Goal: Task Accomplishment & Management: Complete application form

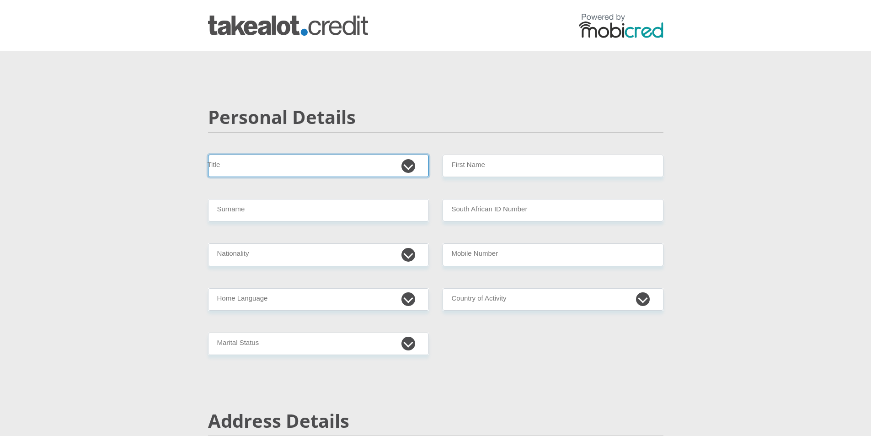
click at [284, 171] on select "Mr Ms Mrs Dr [PERSON_NAME]" at bounding box center [318, 166] width 221 height 22
select select "Ms"
click at [208, 155] on select "Mr Ms Mrs Dr [PERSON_NAME]" at bounding box center [318, 166] width 221 height 22
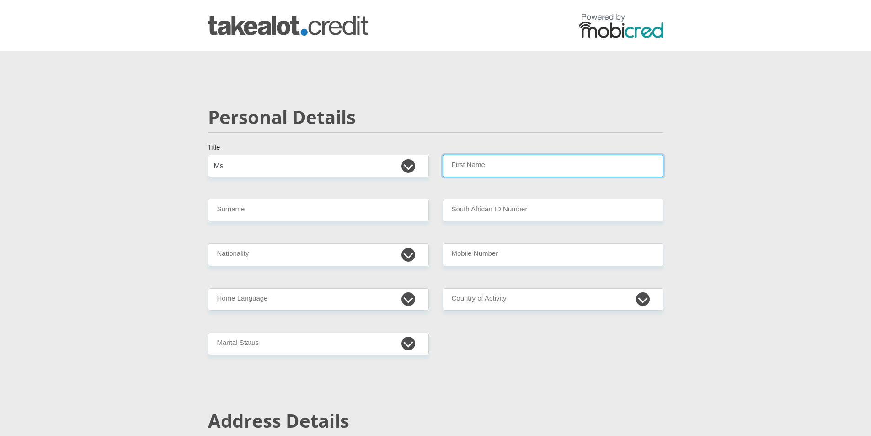
click at [559, 170] on input "First Name" at bounding box center [553, 166] width 221 height 22
type input "[PERSON_NAME]"
type input "Landos"
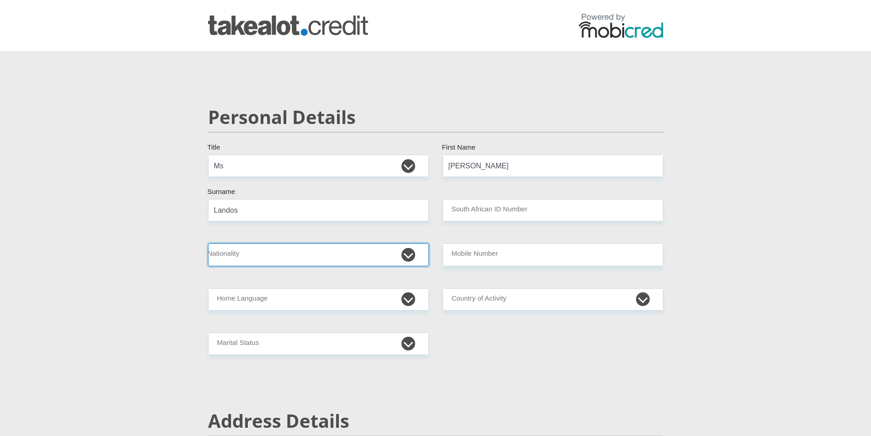
select select "ZAF"
type input "0828485400"
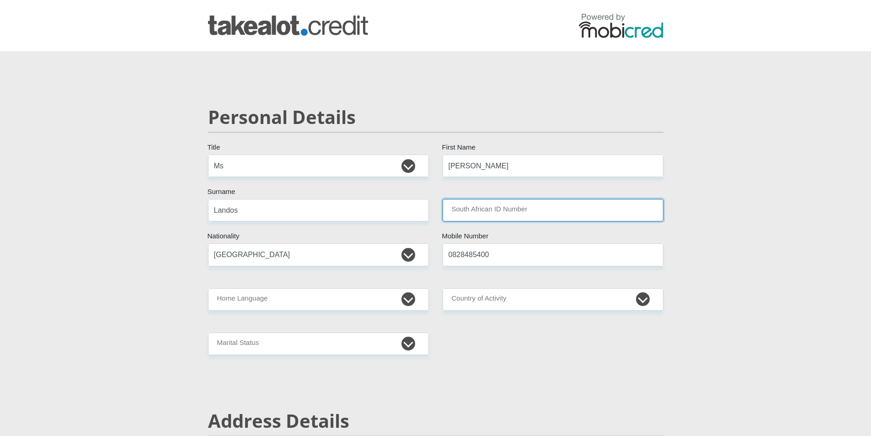
click at [535, 207] on input "South African ID Number" at bounding box center [553, 210] width 221 height 22
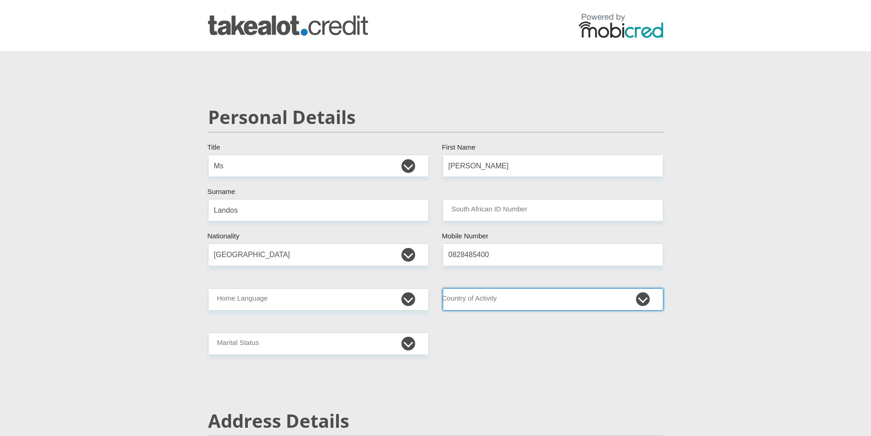
click at [530, 298] on select "[GEOGRAPHIC_DATA] [GEOGRAPHIC_DATA] [GEOGRAPHIC_DATA] [GEOGRAPHIC_DATA] [GEOGRA…" at bounding box center [553, 299] width 221 height 22
select select "ZWE"
click at [443, 288] on select "[GEOGRAPHIC_DATA] [GEOGRAPHIC_DATA] [GEOGRAPHIC_DATA] [GEOGRAPHIC_DATA] [GEOGRA…" at bounding box center [553, 299] width 221 height 22
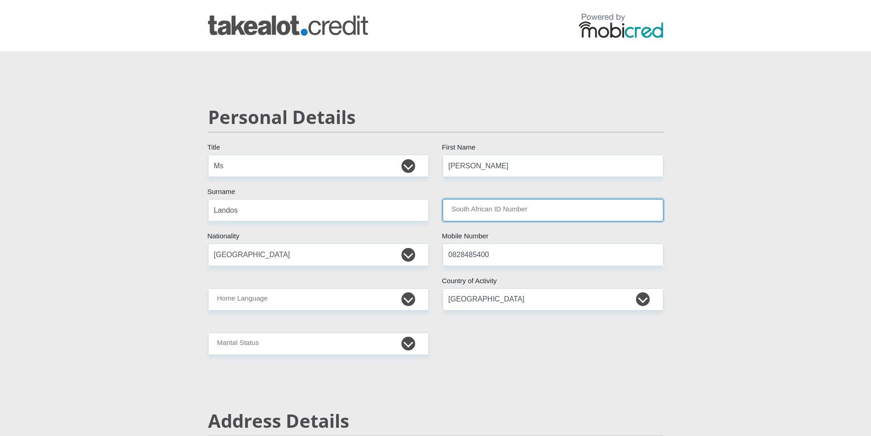
click at [543, 215] on input "South African ID Number" at bounding box center [553, 210] width 221 height 22
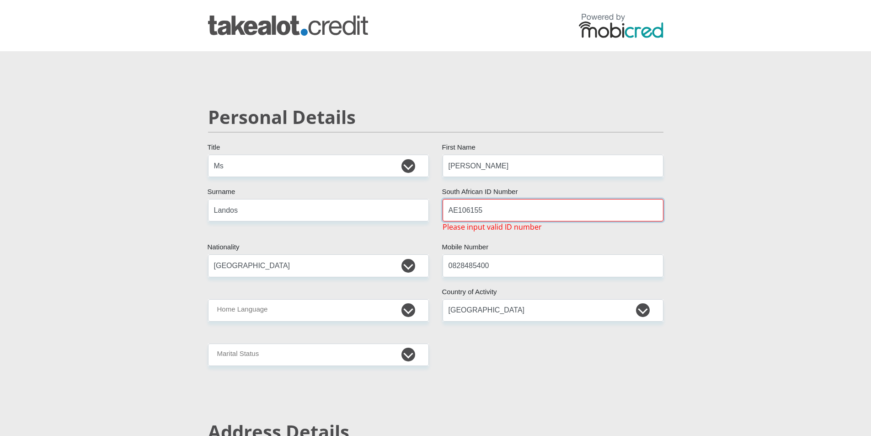
type input "AE106155"
click at [345, 312] on select "Afrikaans English Sepedi South Ndebele Southern Sotho Swati Tsonga Tswana Venda…" at bounding box center [318, 310] width 221 height 22
select select "eng"
click at [208, 299] on select "Afrikaans English Sepedi South Ndebele Southern Sotho Swati Tsonga Tswana Venda…" at bounding box center [318, 310] width 221 height 22
click at [299, 361] on select "Married ANC Single Divorced Widowed Married COP or Customary Law" at bounding box center [318, 354] width 221 height 22
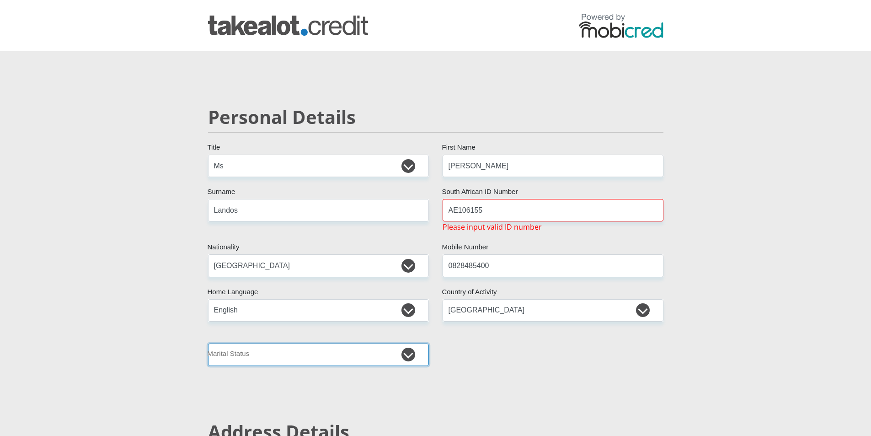
select select "3"
click at [208, 343] on select "Married ANC Single Divorced Widowed Married COP or Customary Law" at bounding box center [318, 354] width 221 height 22
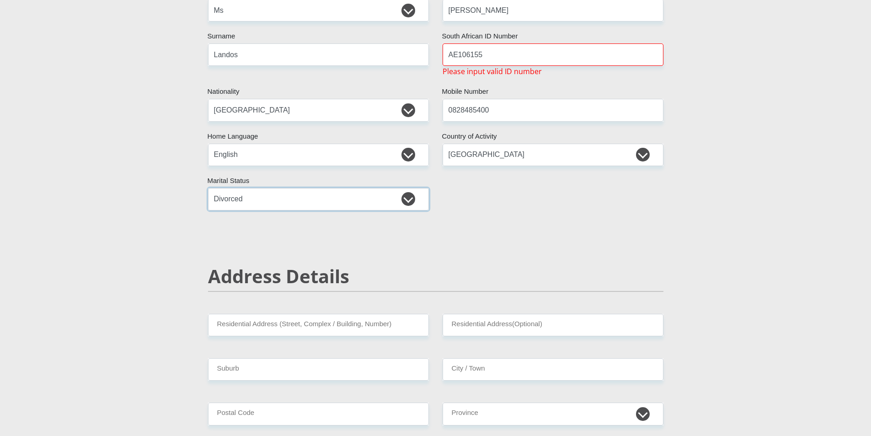
scroll to position [214, 0]
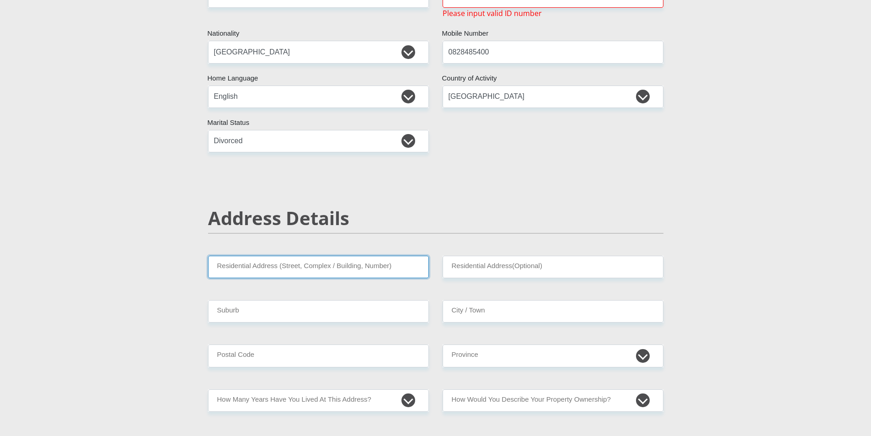
click at [362, 266] on input "Residential Address (Street, Complex / Building, Number)" at bounding box center [318, 267] width 221 height 22
type input "[STREET_ADDRESS]"
type input "Blouberg Rise"
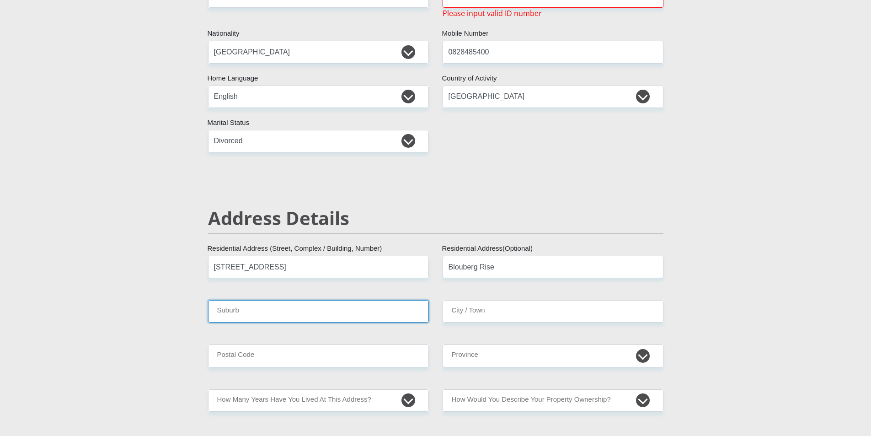
type input "Blouberg Rise"
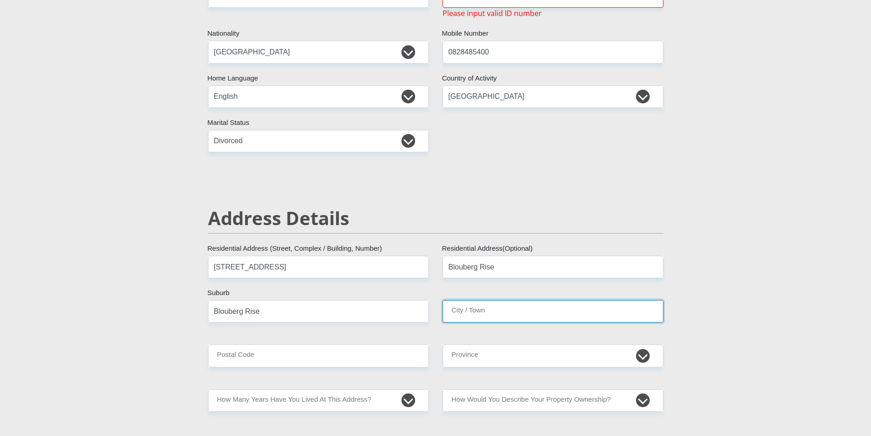
type input "Blouberg Rise"
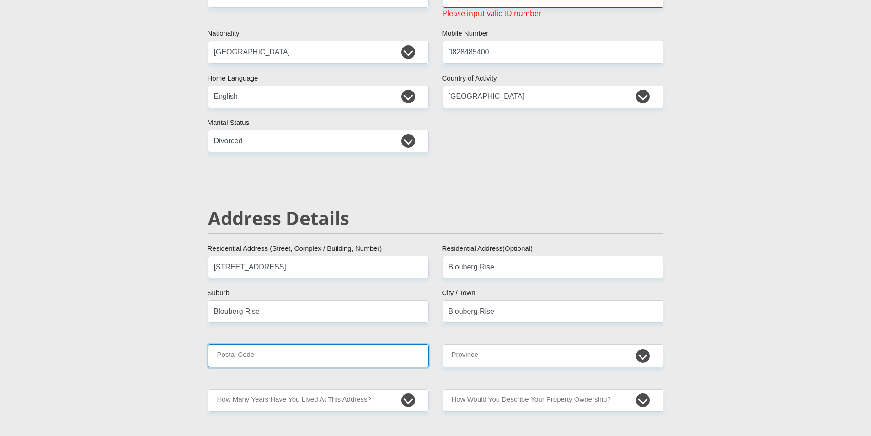
type input "7441"
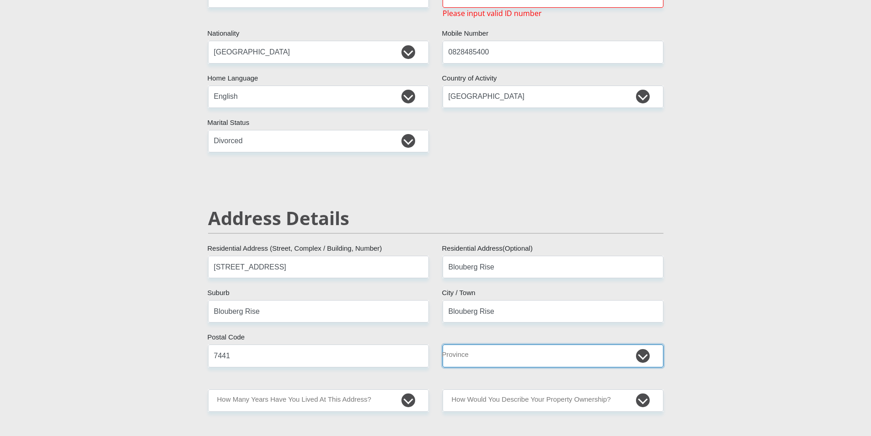
select select "Western Cape"
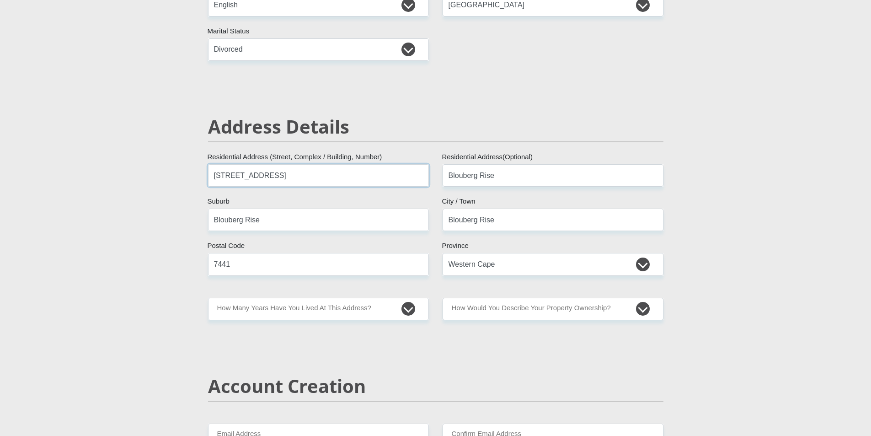
scroll to position [320, 0]
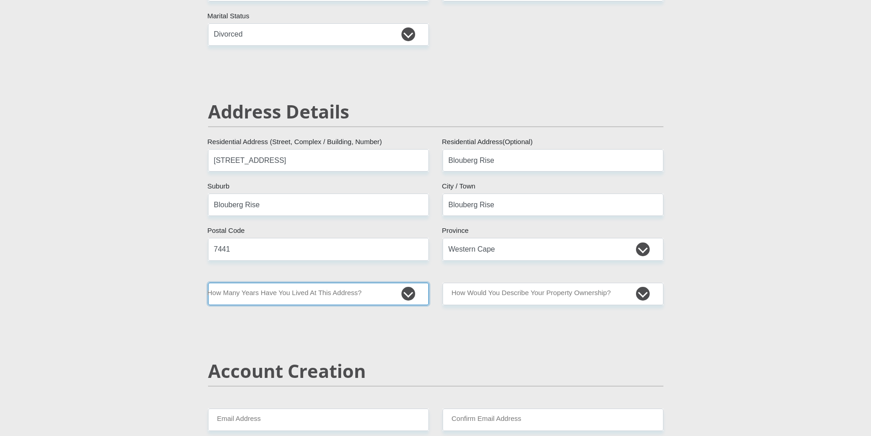
click at [339, 294] on select "less than 1 year 1-3 years 3-5 years 5+ years" at bounding box center [318, 294] width 221 height 22
select select "5"
click at [208, 283] on select "less than 1 year 1-3 years 3-5 years 5+ years" at bounding box center [318, 294] width 221 height 22
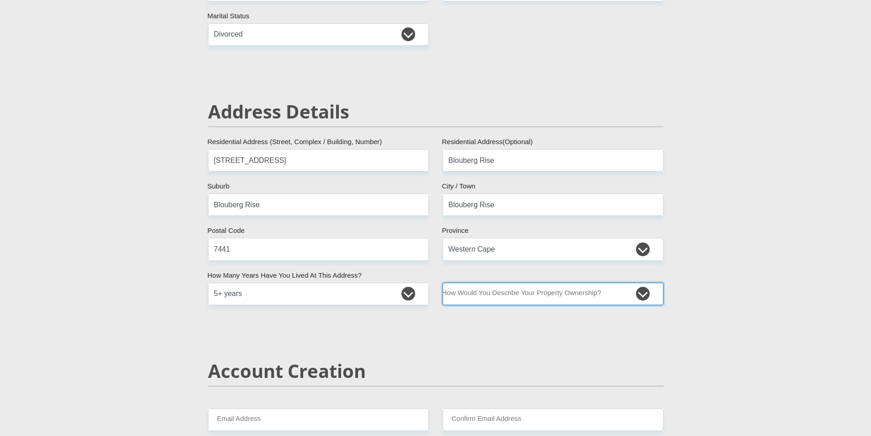
click at [565, 296] on select "Owned Rented Family Owned Company Dwelling" at bounding box center [553, 294] width 221 height 22
select select "Rented"
click at [443, 283] on select "Owned Rented Family Owned Company Dwelling" at bounding box center [553, 294] width 221 height 22
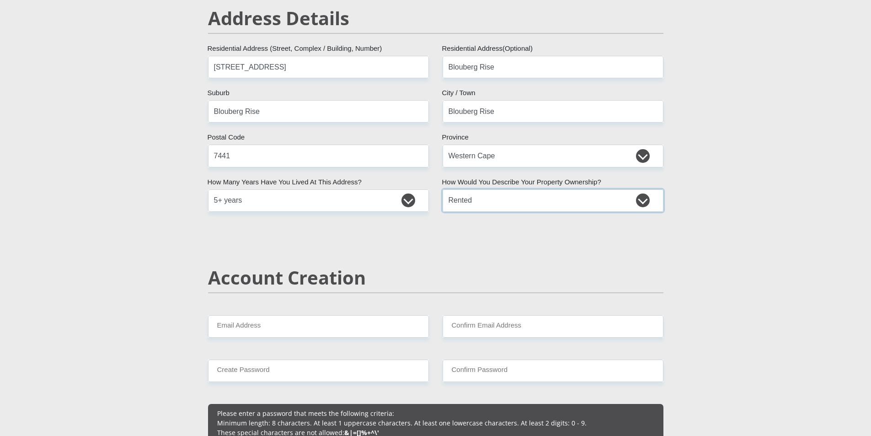
scroll to position [427, 0]
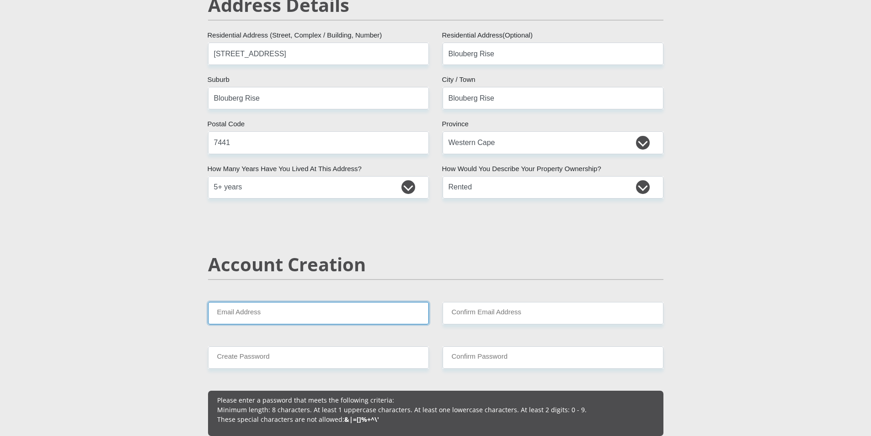
click at [363, 313] on input "Email Address" at bounding box center [318, 313] width 221 height 22
type input "[PERSON_NAME][EMAIL_ADDRESS][DOMAIN_NAME]"
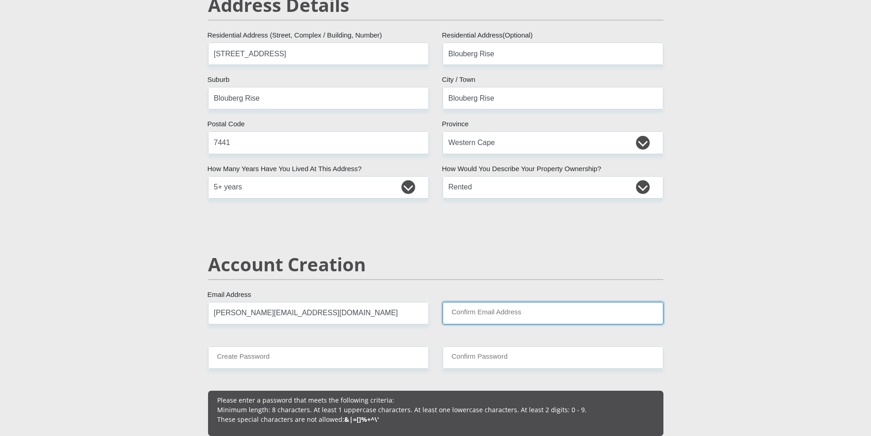
type input "[PERSON_NAME][EMAIL_ADDRESS][DOMAIN_NAME]"
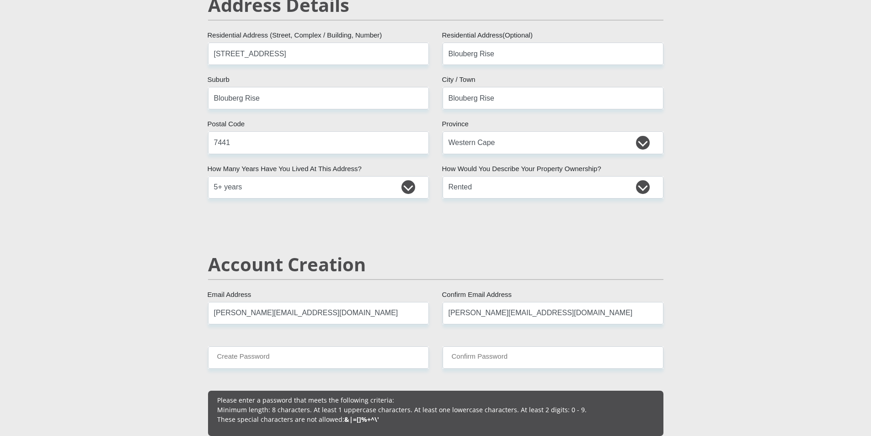
type input "0828485400"
type input "[PERSON_NAME]"
type input "Landos"
click at [332, 351] on input "Create Password" at bounding box center [318, 357] width 221 height 22
drag, startPoint x: 317, startPoint y: 356, endPoint x: 172, endPoint y: 345, distance: 144.9
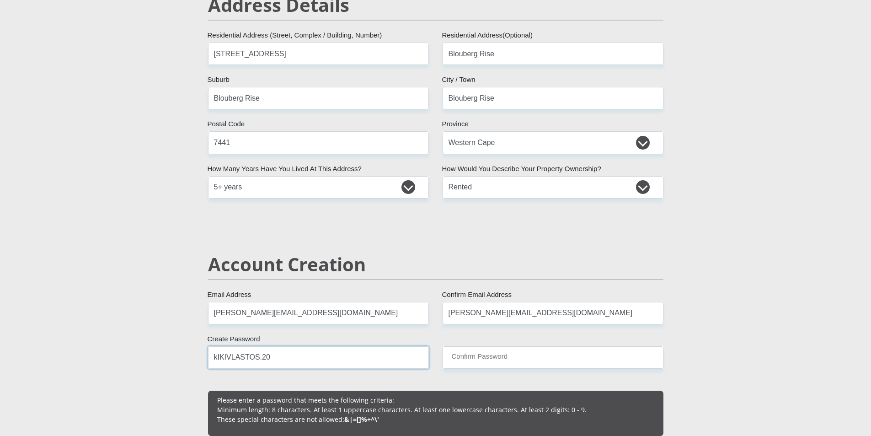
drag, startPoint x: 319, startPoint y: 351, endPoint x: 151, endPoint y: 349, distance: 167.4
type input "Kikivlastos.20"
click at [494, 359] on input "Confirm Password" at bounding box center [553, 357] width 221 height 22
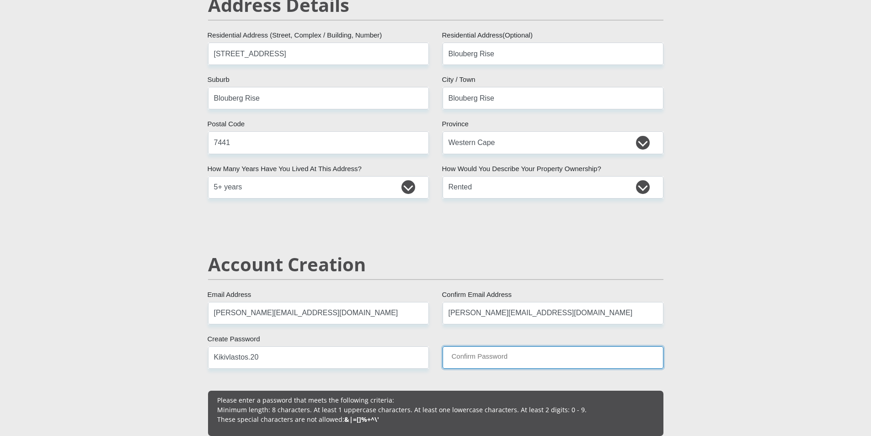
paste input "Kikivlastos.20"
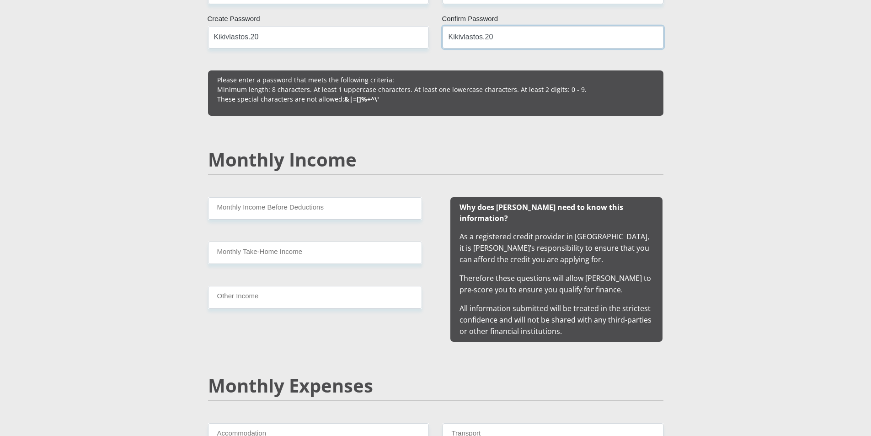
type input "Kikivlastos.20"
click at [316, 207] on input "Monthly Income Before Deductions" at bounding box center [315, 208] width 214 height 22
type input "63458.65"
click at [344, 246] on input "Monthly Take-Home Income" at bounding box center [315, 252] width 214 height 22
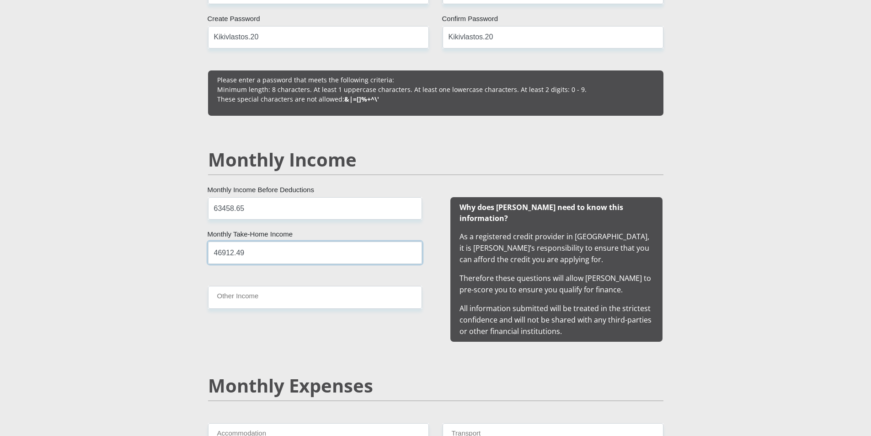
type input "46912.49"
click at [268, 295] on input "Other Income" at bounding box center [315, 297] width 214 height 22
type input "1"
type input "2"
click at [319, 323] on div "63458.65 Monthly Income Before Deductions 46912.49 Monthly Take-Home Income 500…" at bounding box center [314, 269] width 241 height 144
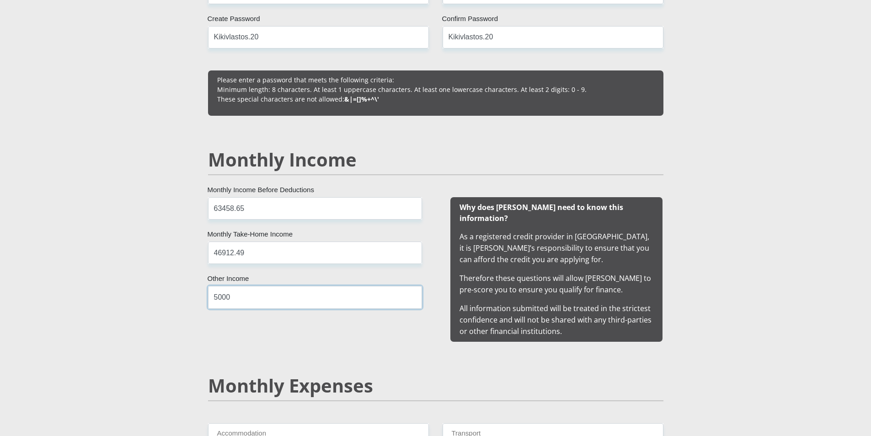
click at [319, 295] on input "5000" at bounding box center [315, 297] width 214 height 22
type input "5000.00"
click at [209, 208] on input "63458.65" at bounding box center [315, 208] width 214 height 22
type input "63458.65"
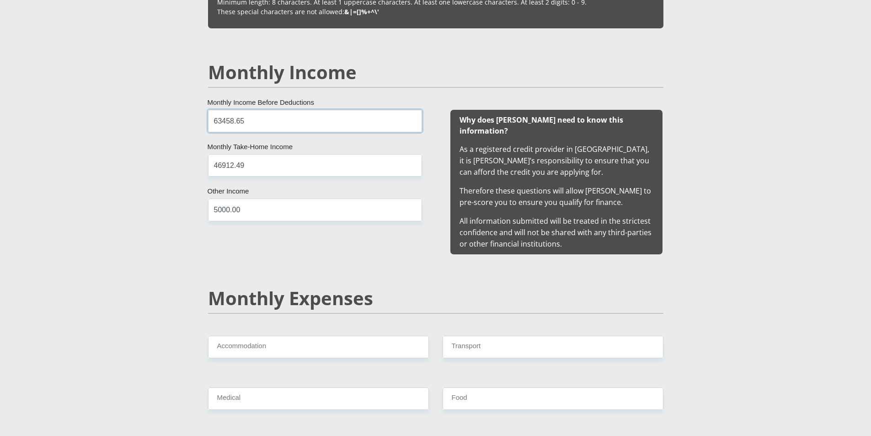
scroll to position [854, 0]
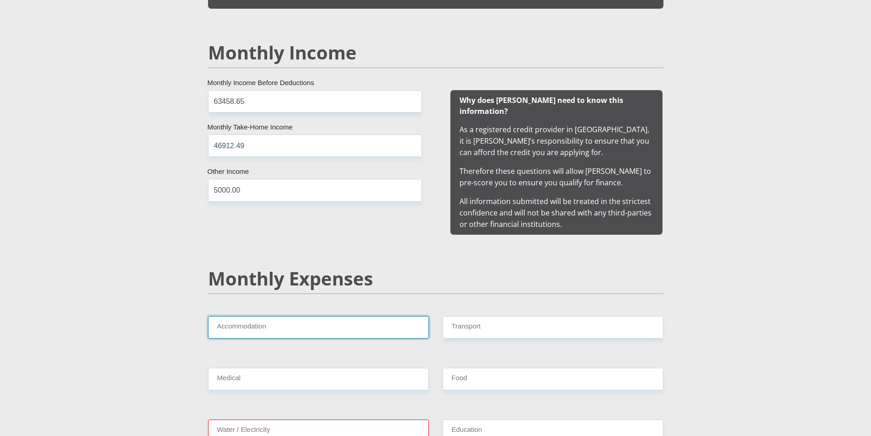
click at [274, 316] on input "Accommodation" at bounding box center [318, 327] width 221 height 22
type input "13500.00"
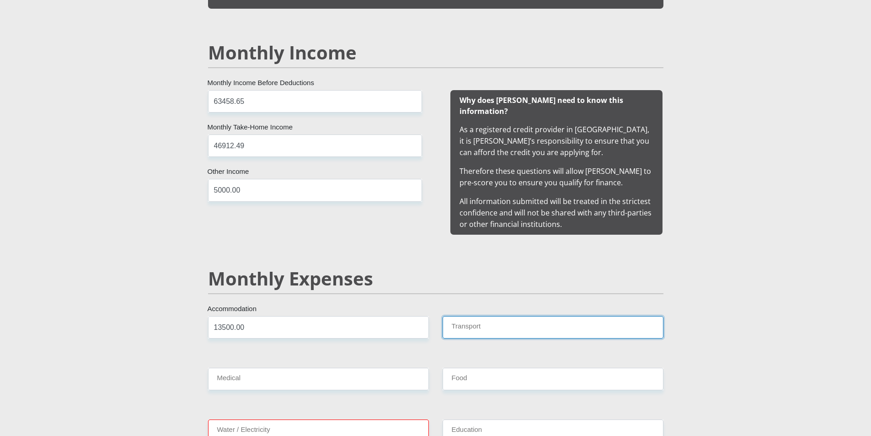
click at [460, 321] on input "Transport" at bounding box center [553, 327] width 221 height 22
type input "2000.00"
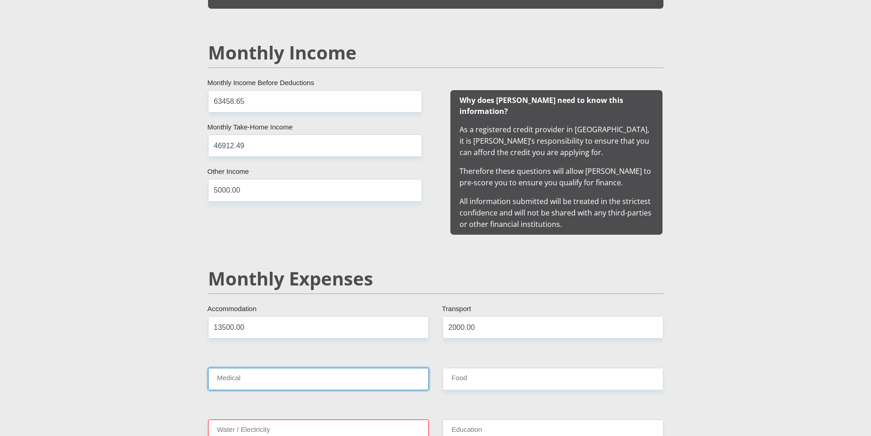
click at [361, 372] on input "Medical" at bounding box center [318, 379] width 221 height 22
type input "3500.00"
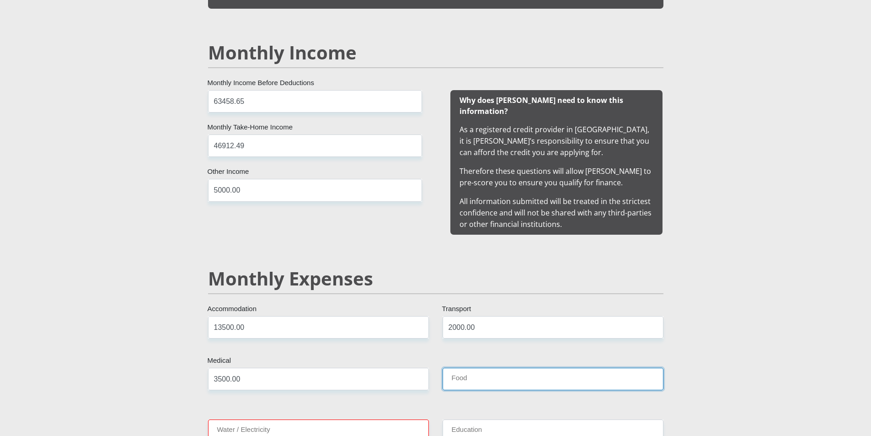
click at [497, 368] on input "Food" at bounding box center [553, 379] width 221 height 22
type input "4000.00"
click at [353, 419] on input "Water / Electricity" at bounding box center [318, 430] width 221 height 22
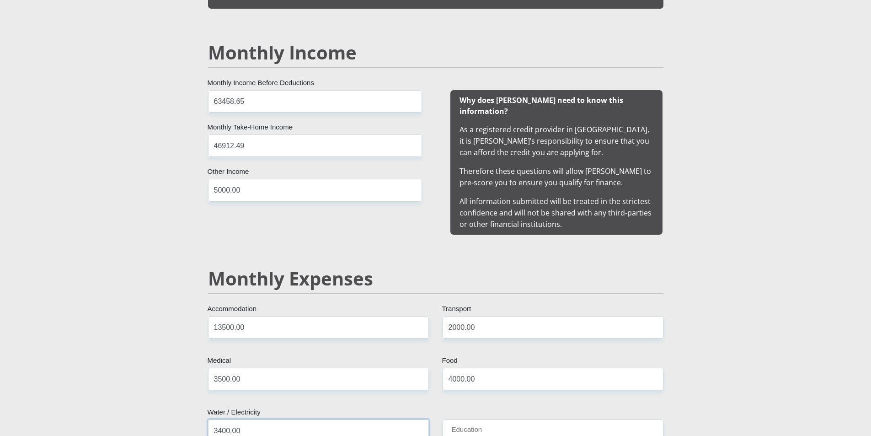
type input "3400.00"
click at [508, 419] on input "Education" at bounding box center [553, 430] width 221 height 22
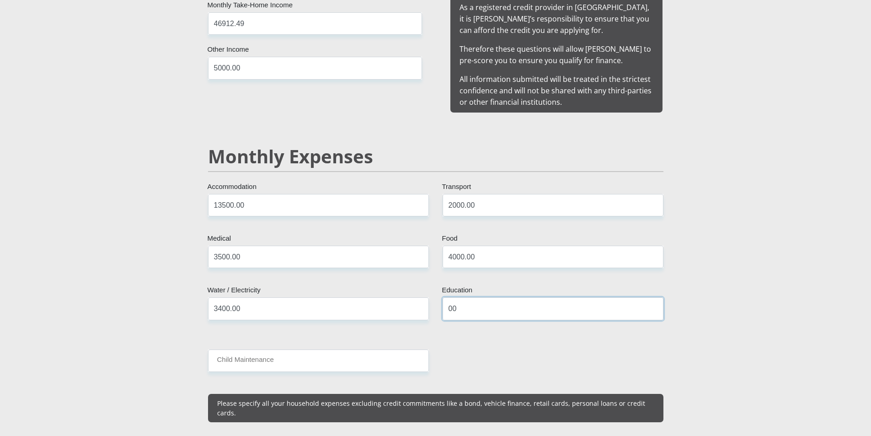
scroll to position [1067, 0]
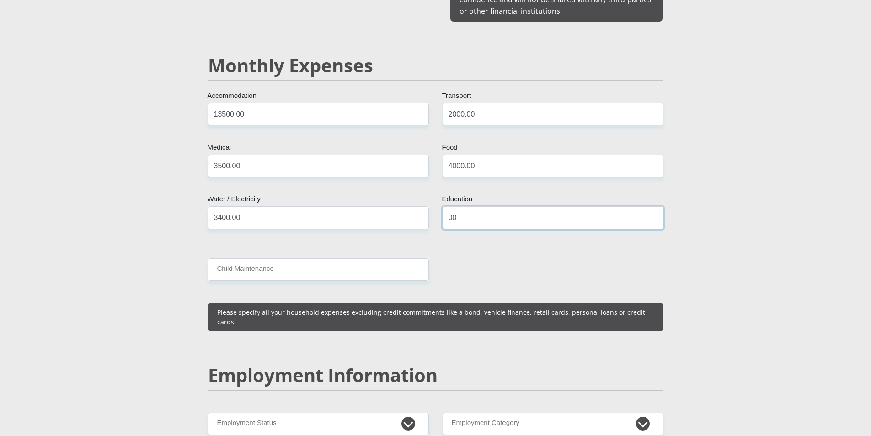
type input "00"
click at [313, 267] on input "Child Maintenance" at bounding box center [318, 269] width 221 height 22
type input "0"
click at [455, 206] on input "00" at bounding box center [553, 217] width 221 height 22
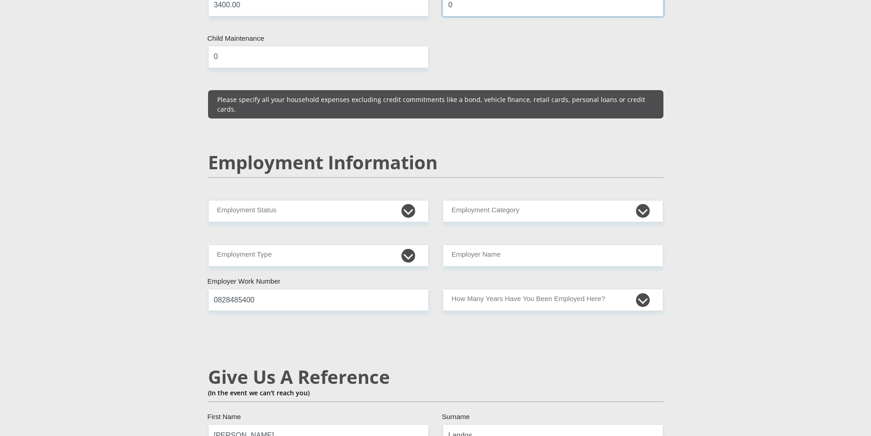
scroll to position [1280, 0]
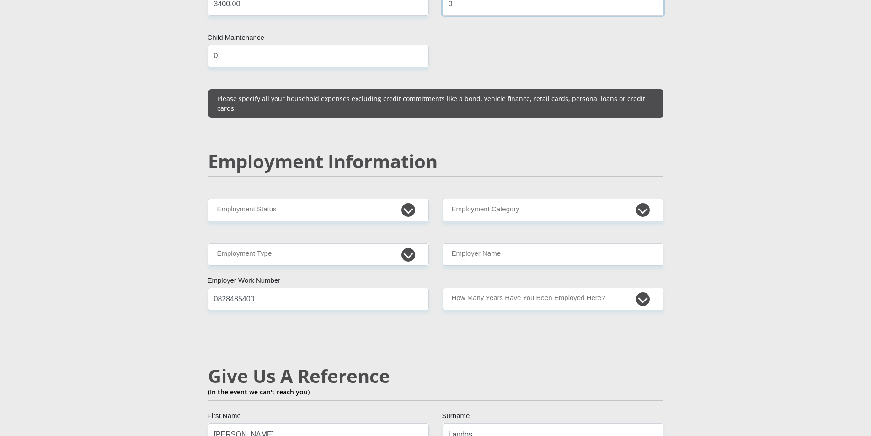
type input "0"
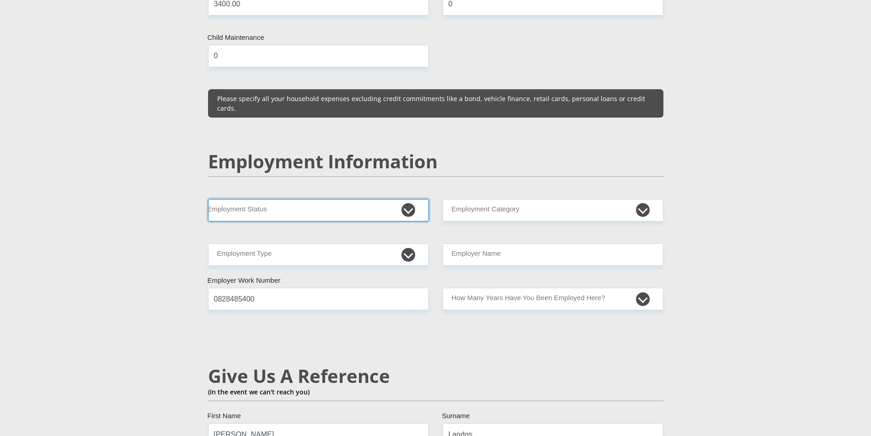
click at [323, 199] on select "Permanent/Full-time Part-time/Casual [DEMOGRAPHIC_DATA] Worker Self-Employed Ho…" at bounding box center [318, 210] width 221 height 22
select select "1"
click at [208, 199] on select "Permanent/Full-time Part-time/Casual [DEMOGRAPHIC_DATA] Worker Self-Employed Ho…" at bounding box center [318, 210] width 221 height 22
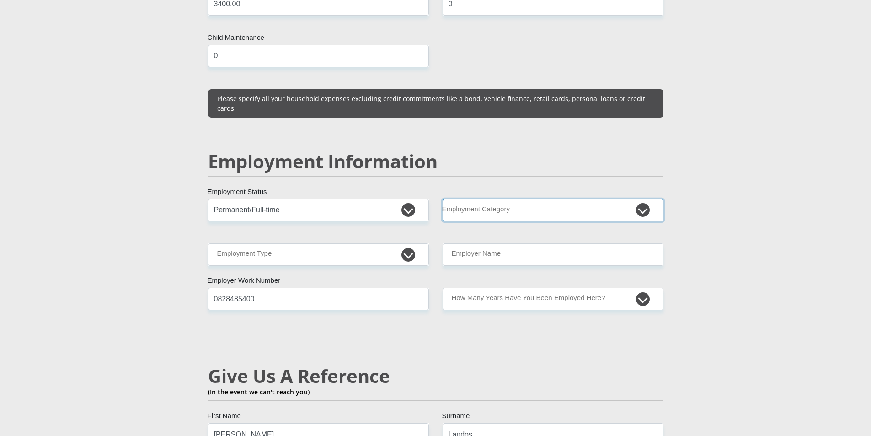
click at [507, 199] on select "AGRICULTURE ALCOHOL & TOBACCO CONSTRUCTION MATERIALS METALLURGY EQUIPMENT FOR R…" at bounding box center [553, 210] width 221 height 22
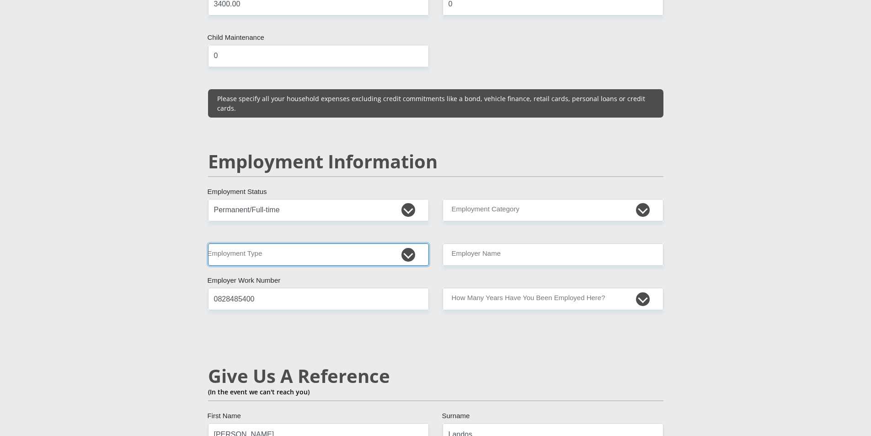
click at [322, 243] on select "College/Lecturer Craft Seller Creative Driver Executive Farmer Forces - Non Com…" at bounding box center [318, 254] width 221 height 22
select select "Production/Manufacturing"
click at [208, 243] on select "College/Lecturer Craft Seller Creative Driver Executive Farmer Forces - Non Com…" at bounding box center [318, 254] width 221 height 22
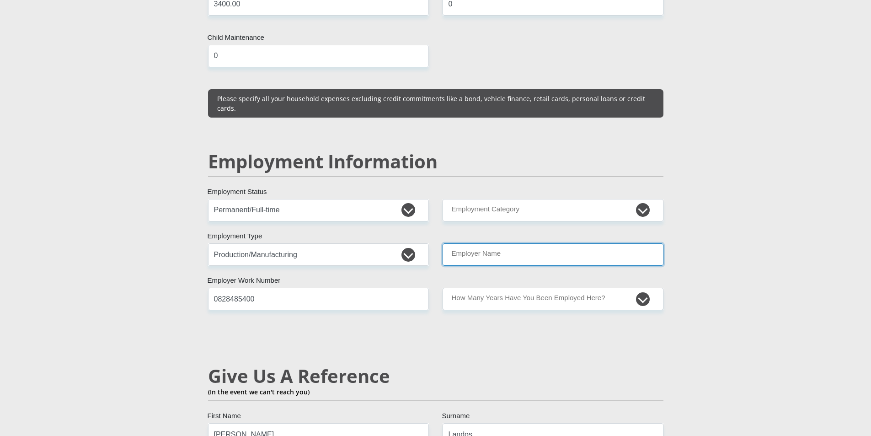
click at [473, 243] on input "Employer Name" at bounding box center [553, 254] width 221 height 22
type input "ALANSTARKE"
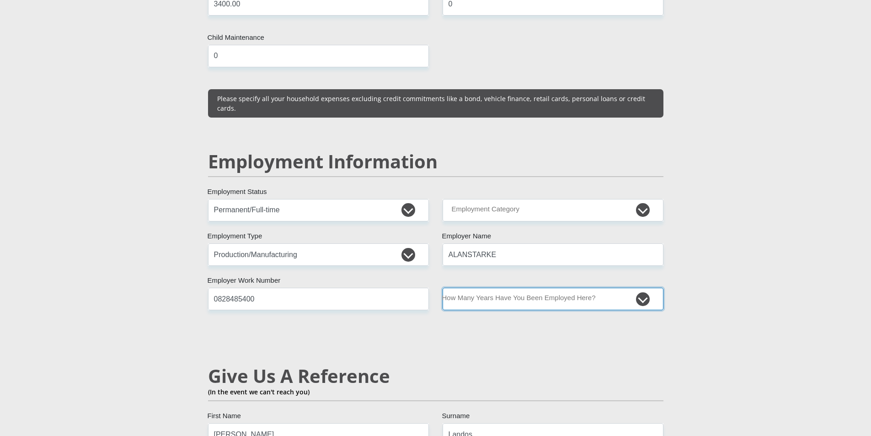
click at [497, 288] on select "less than 1 year 1-3 years 3-5 years 5+ years" at bounding box center [553, 299] width 221 height 22
select select "60"
click at [443, 288] on select "less than 1 year 1-3 years 3-5 years 5+ years" at bounding box center [553, 299] width 221 height 22
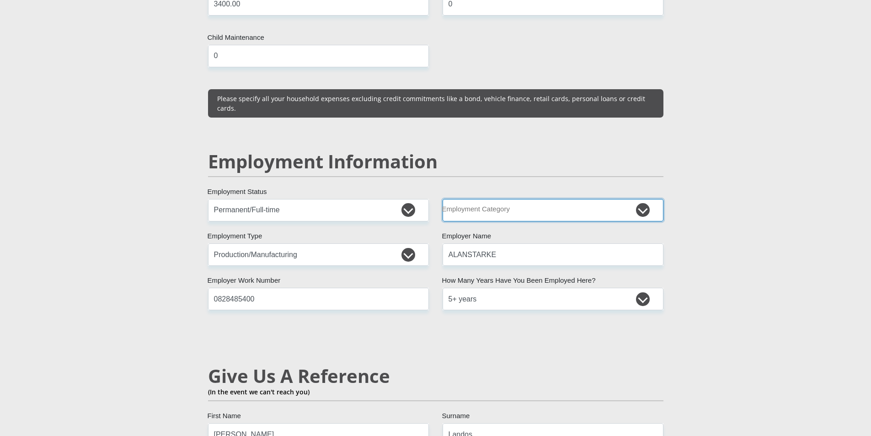
click at [509, 199] on select "AGRICULTURE ALCOHOL & TOBACCO CONSTRUCTION MATERIALS METALLURGY EQUIPMENT FOR R…" at bounding box center [553, 210] width 221 height 22
select select "6"
click at [443, 199] on select "AGRICULTURE ALCOHOL & TOBACCO CONSTRUCTION MATERIALS METALLURGY EQUIPMENT FOR R…" at bounding box center [553, 210] width 221 height 22
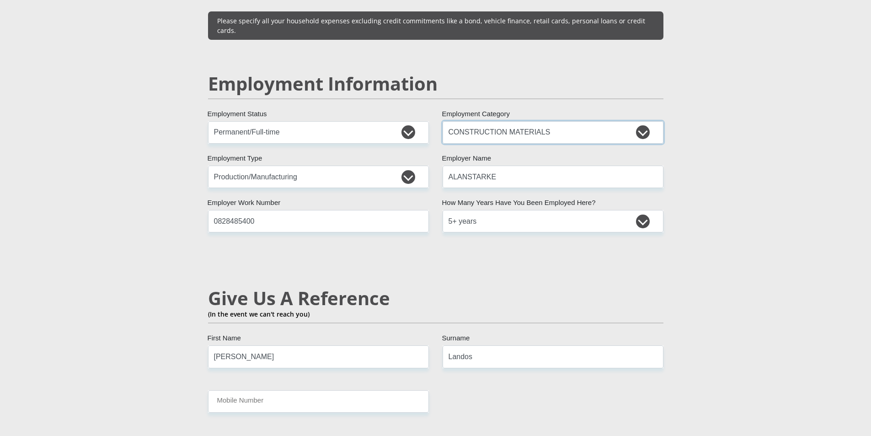
scroll to position [1387, 0]
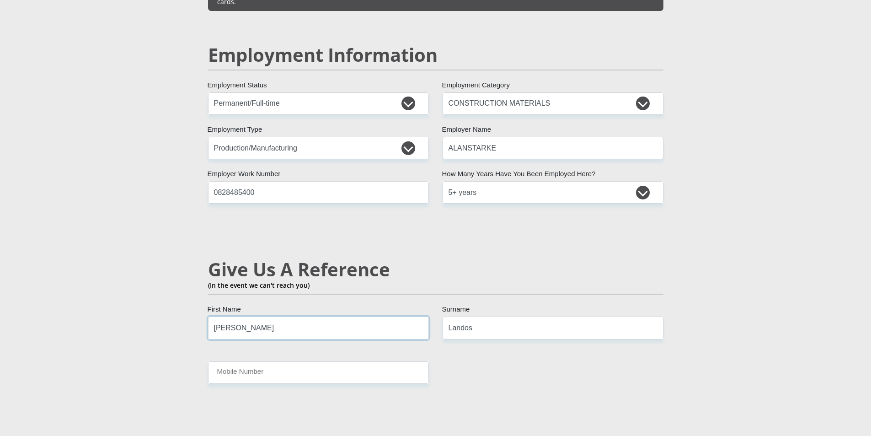
click at [297, 316] on input "[PERSON_NAME]" at bounding box center [318, 327] width 221 height 22
click at [269, 316] on input "[PERSON_NAME]" at bounding box center [318, 327] width 221 height 22
drag, startPoint x: 308, startPoint y: 306, endPoint x: 131, endPoint y: 319, distance: 177.9
click at [131, 319] on section "Personal Details Mr Ms Mrs Dr [PERSON_NAME] Title [PERSON_NAME] First Name Land…" at bounding box center [435, 83] width 871 height 2839
type input "t"
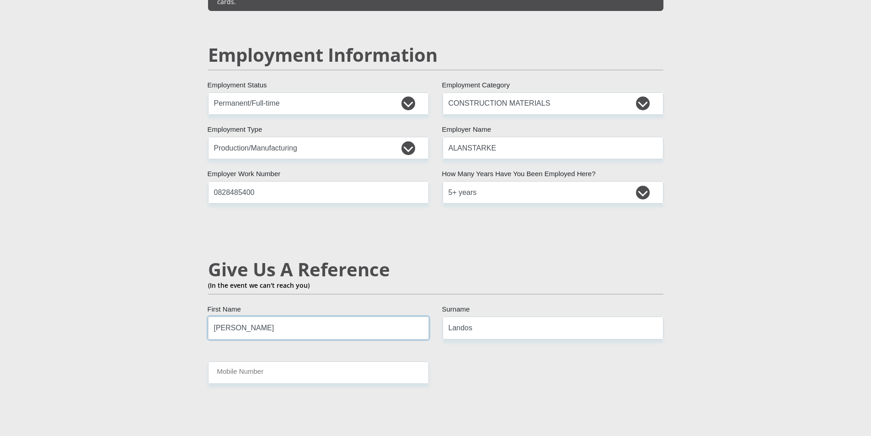
type input "[PERSON_NAME]"
drag, startPoint x: 493, startPoint y: 300, endPoint x: 358, endPoint y: 297, distance: 134.5
click at [359, 300] on div "Mr Ms Mrs Dr [PERSON_NAME] Title [PERSON_NAME] First Name Landos Surname AE1061…" at bounding box center [435, 77] width 469 height 2619
type input "[PERSON_NAME]"
click at [357, 361] on input "Mobile Number" at bounding box center [318, 372] width 221 height 22
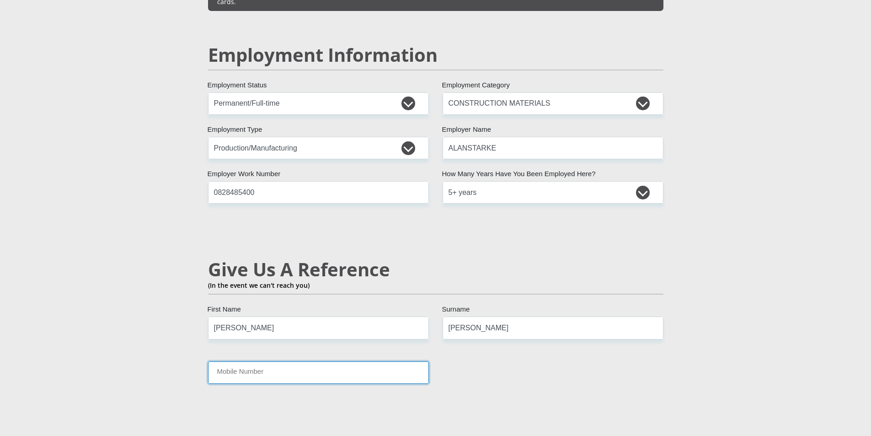
click at [286, 361] on input "Mobile Number" at bounding box center [318, 372] width 221 height 22
paste input "[PHONE_NUMBER]"
click at [253, 361] on input "[PHONE_NUMBER]" at bounding box center [318, 372] width 221 height 22
click at [241, 361] on input "[PHONE_NUMBER]" at bounding box center [318, 372] width 221 height 22
click at [231, 361] on input "[PHONE_NUMBER]" at bounding box center [318, 372] width 221 height 22
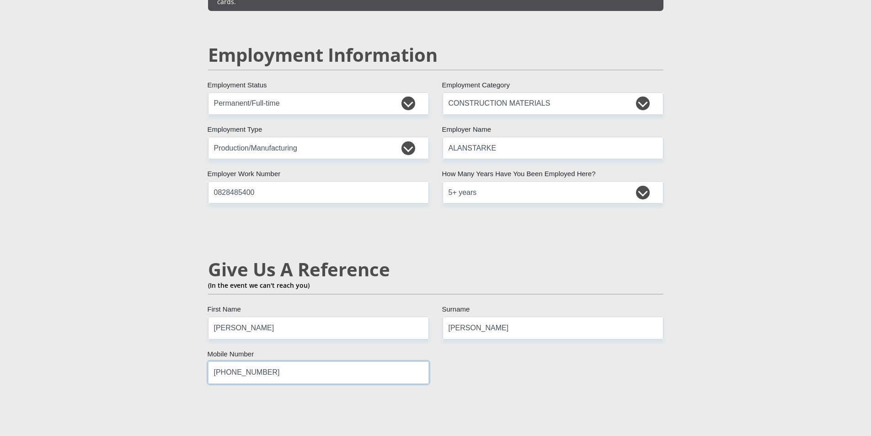
drag, startPoint x: 228, startPoint y: 351, endPoint x: 201, endPoint y: 353, distance: 26.6
click at [201, 361] on div "[PHONE_NUMBER] Mobile Number" at bounding box center [318, 372] width 235 height 22
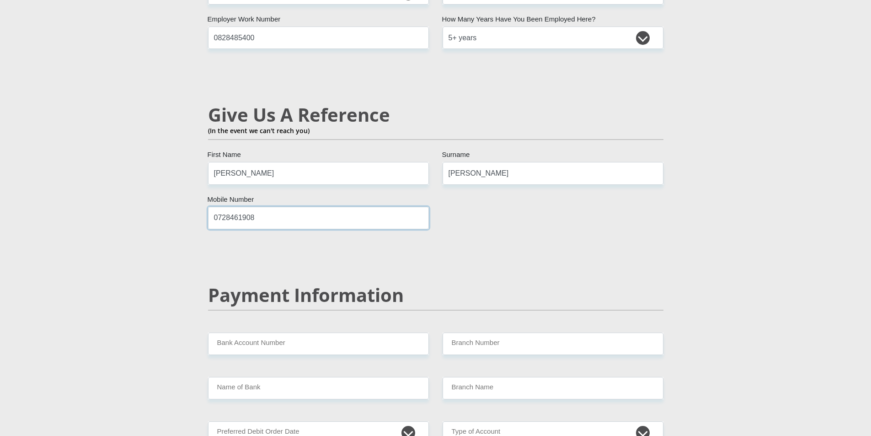
scroll to position [1600, 0]
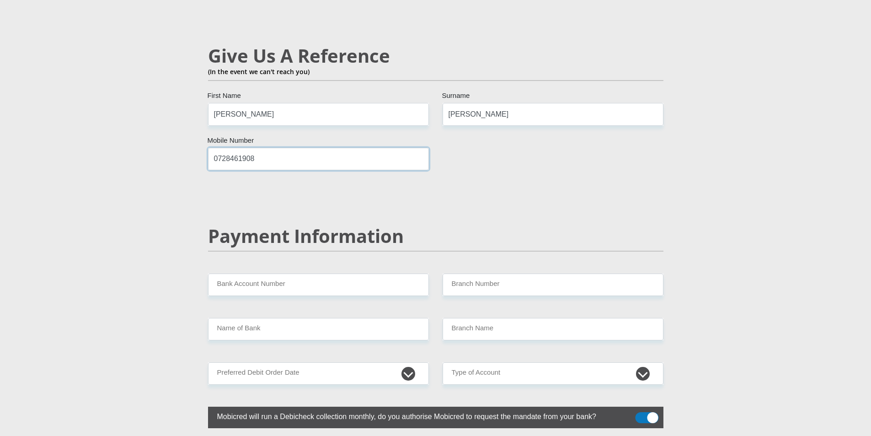
type input "0728461908"
click at [310, 273] on input "Bank Account Number" at bounding box center [318, 284] width 221 height 22
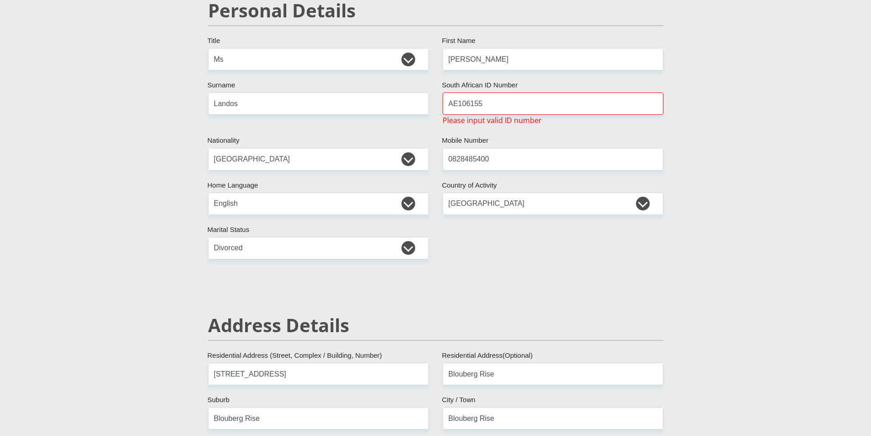
scroll to position [0, 0]
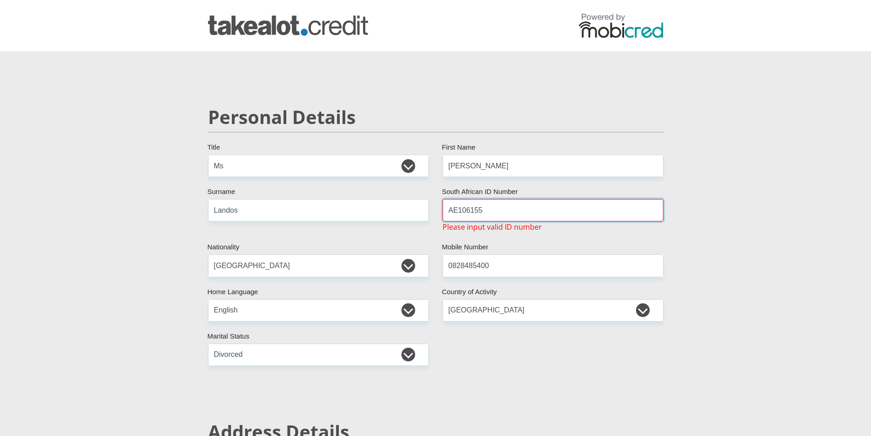
click at [531, 209] on input "AE106155" at bounding box center [553, 210] width 221 height 22
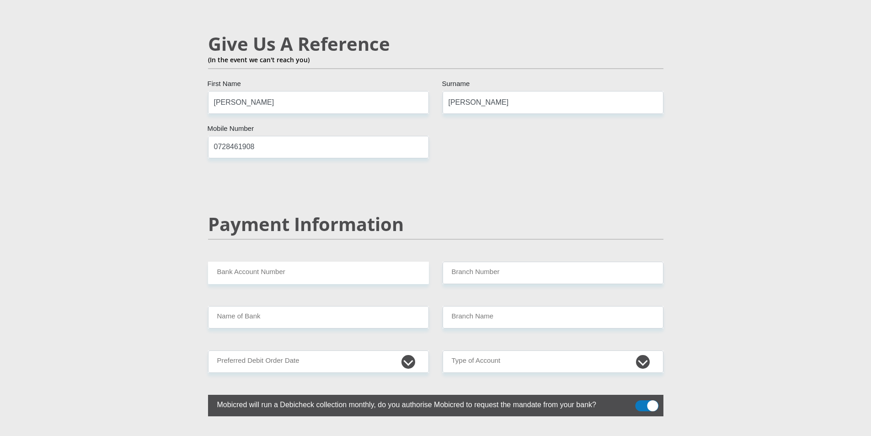
scroll to position [1707, 0]
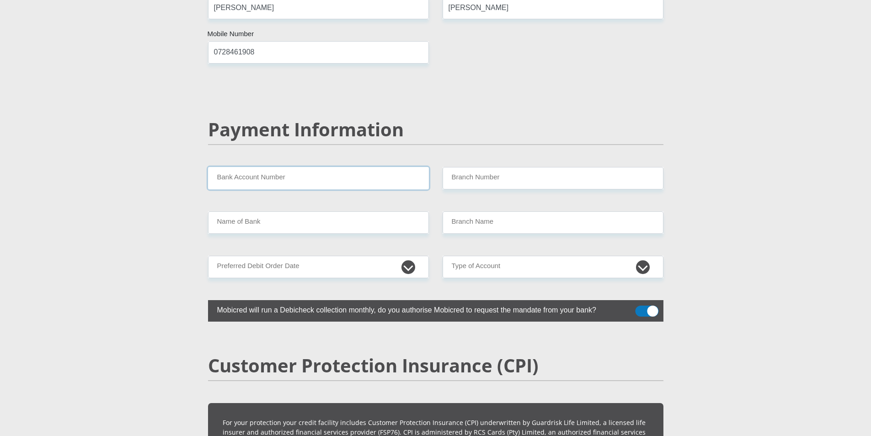
click at [343, 167] on input "Bank Account Number" at bounding box center [318, 178] width 221 height 22
type input "FNB"
click at [511, 167] on input "Branch Number" at bounding box center [553, 178] width 221 height 22
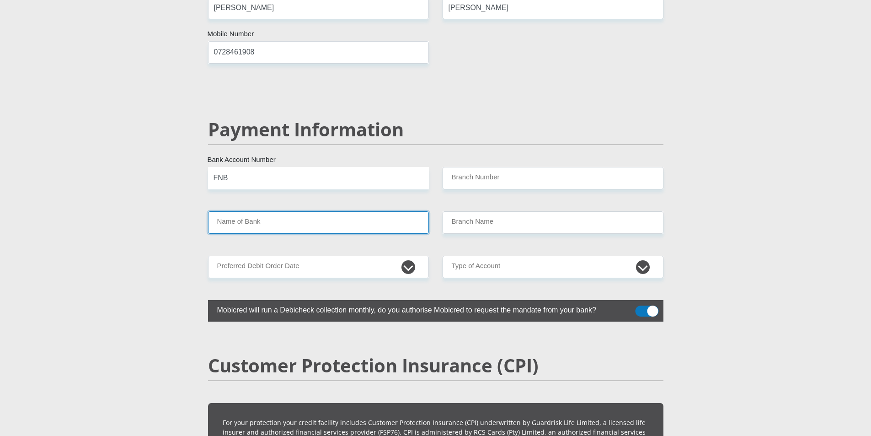
click at [336, 211] on input "Name of Bank" at bounding box center [318, 222] width 221 height 22
drag, startPoint x: 262, startPoint y: 156, endPoint x: 172, endPoint y: 155, distance: 90.1
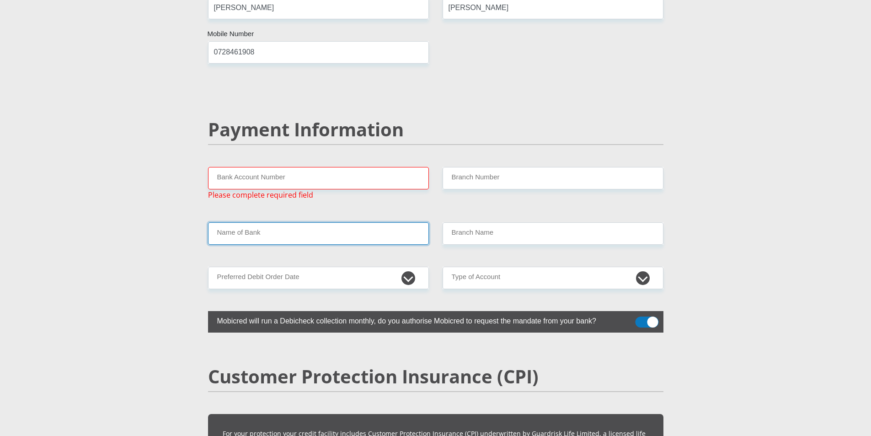
click at [299, 222] on input "Name of Bank" at bounding box center [318, 233] width 221 height 22
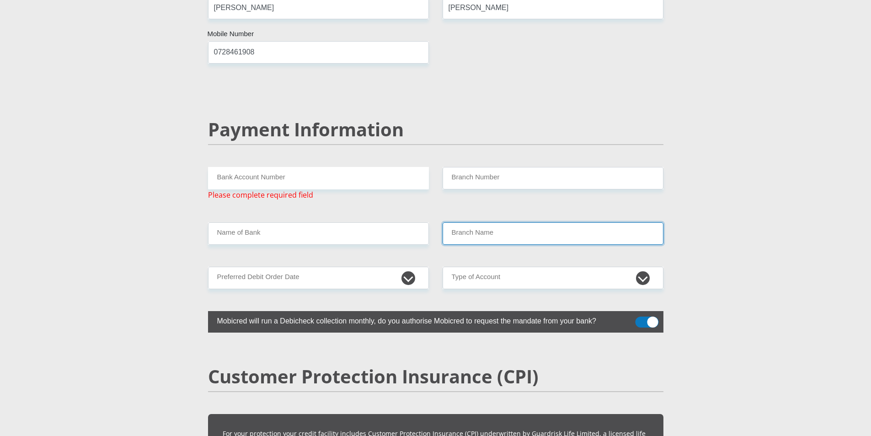
click at [487, 222] on input "Branch Name" at bounding box center [553, 233] width 221 height 22
click at [394, 222] on input "Name of Bank" at bounding box center [318, 233] width 221 height 22
click at [320, 222] on input "Name of Bank" at bounding box center [318, 233] width 221 height 22
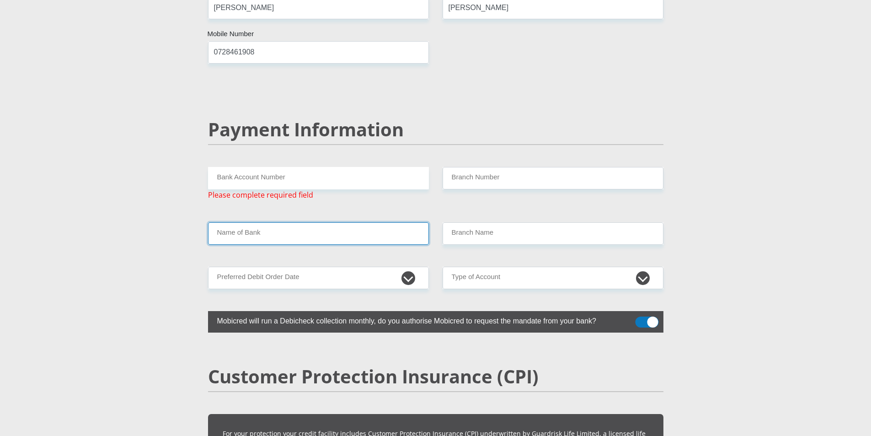
click at [320, 222] on input "Name of Bank" at bounding box center [318, 233] width 221 height 22
click at [318, 167] on input "Bank Account Number" at bounding box center [318, 178] width 221 height 22
click at [315, 222] on input "Name of Bank" at bounding box center [318, 233] width 221 height 22
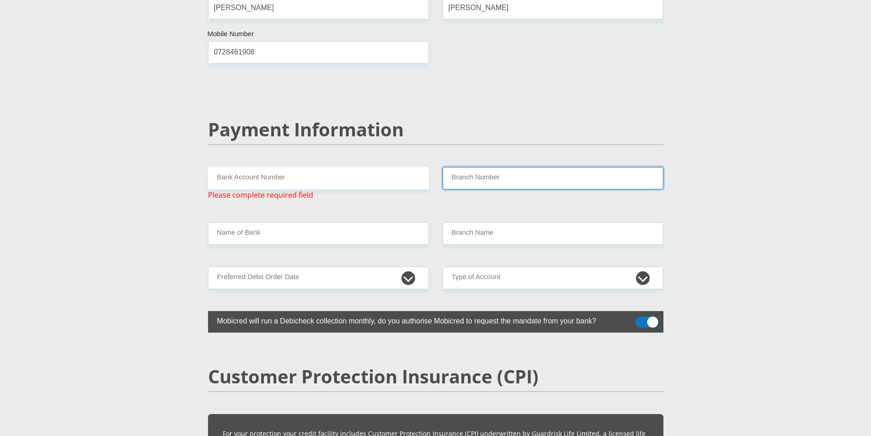
click at [511, 167] on input "Branch Number" at bounding box center [553, 178] width 221 height 22
click at [217, 167] on input "Bank Account Number" at bounding box center [318, 178] width 221 height 22
paste input "62426813483"
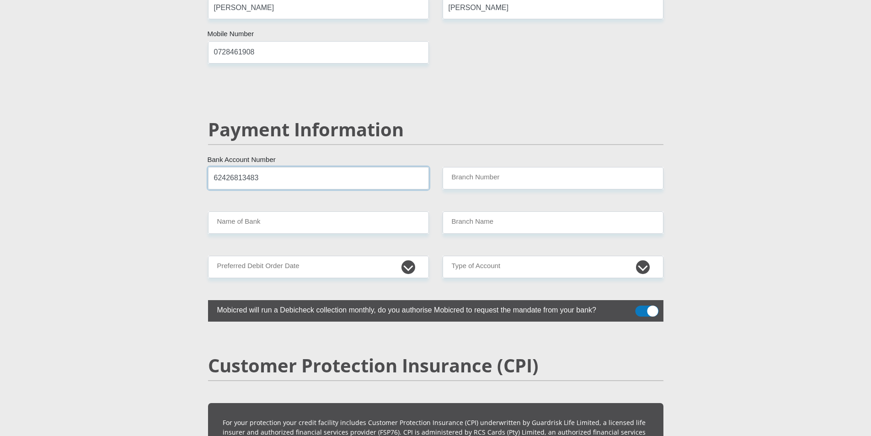
click at [214, 167] on input "62426813483" at bounding box center [318, 178] width 221 height 22
type input "62426813483"
click at [474, 167] on input "Branch Number" at bounding box center [553, 178] width 221 height 22
type input "201511"
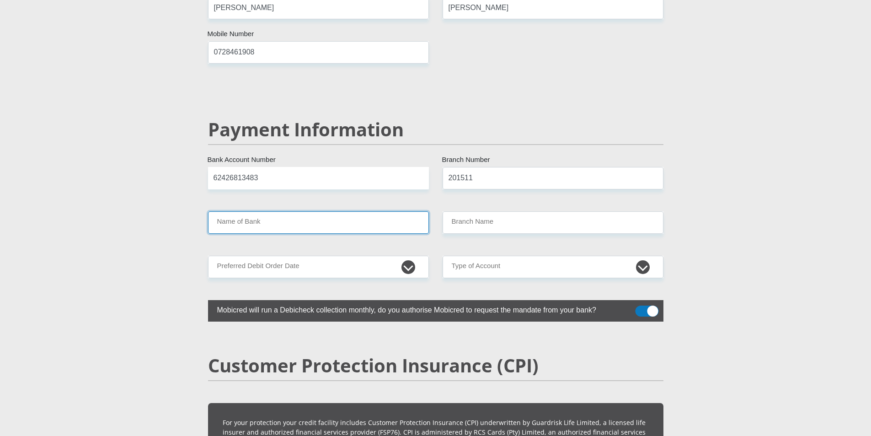
click at [271, 211] on input "Name of Bank" at bounding box center [318, 222] width 221 height 22
type input "FIRSTRAND BANK"
type input "GARDENS"
drag, startPoint x: 292, startPoint y: 200, endPoint x: 233, endPoint y: 200, distance: 59.0
click at [231, 211] on input "FIRSTRAND BANK" at bounding box center [318, 222] width 221 height 22
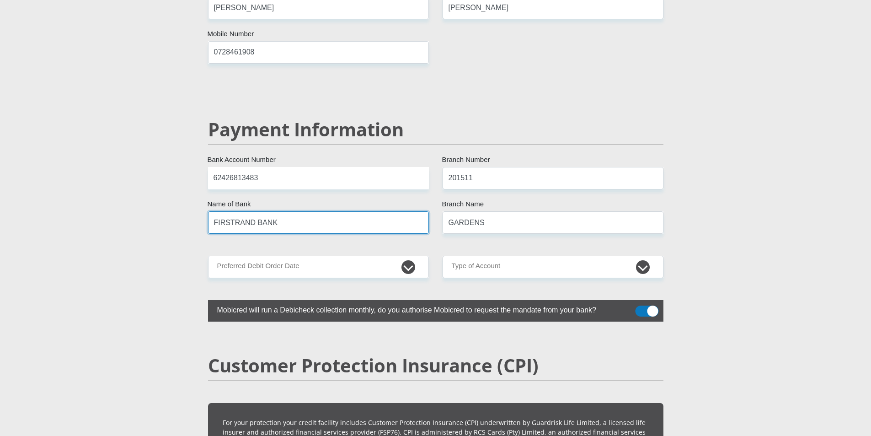
click at [286, 211] on input "FIRSTRAND BANK" at bounding box center [318, 222] width 221 height 22
drag, startPoint x: 315, startPoint y: 201, endPoint x: 177, endPoint y: 209, distance: 137.9
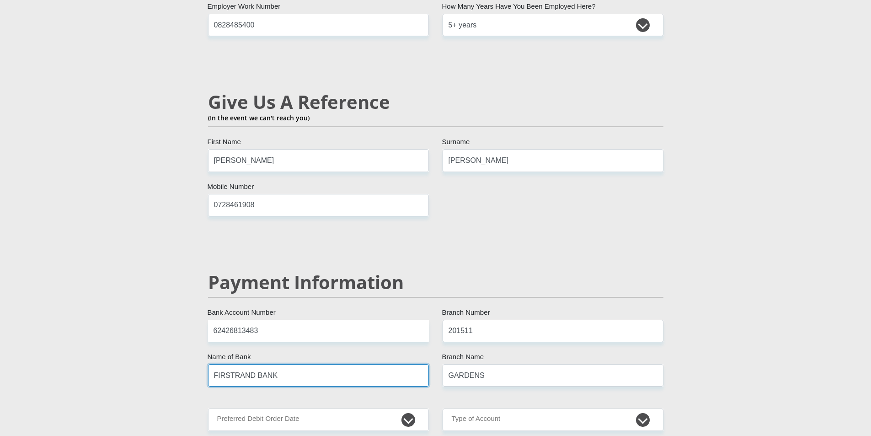
scroll to position [1661, 0]
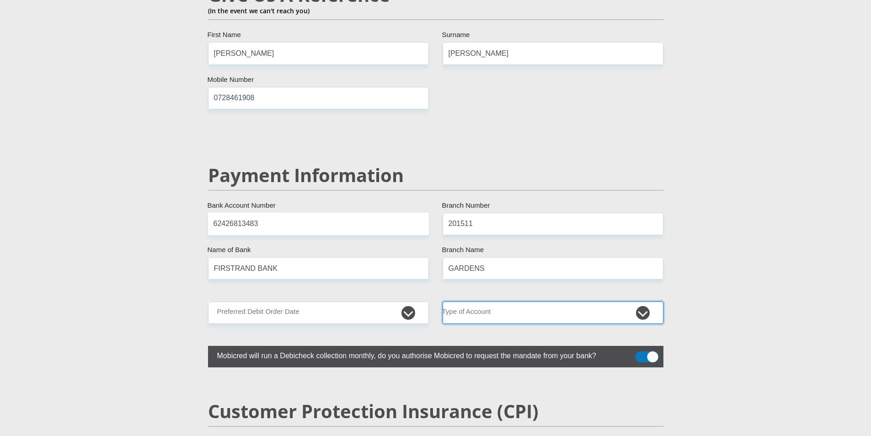
click at [497, 301] on select "Cheque Savings" at bounding box center [553, 312] width 221 height 22
select select "CUR"
click at [443, 301] on select "Cheque Savings" at bounding box center [553, 312] width 221 height 22
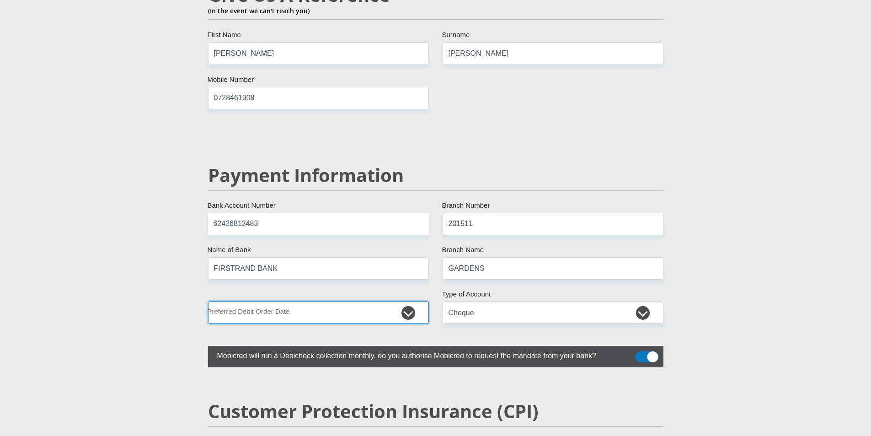
click at [354, 301] on select "1st 2nd 3rd 4th 5th 7th 18th 19th 20th 21st 22nd 23rd 24th 25th 26th 27th 28th …" at bounding box center [318, 312] width 221 height 22
select select "26"
click at [208, 301] on select "1st 2nd 3rd 4th 5th 7th 18th 19th 20th 21st 22nd 23rd 24th 25th 26th 27th 28th …" at bounding box center [318, 312] width 221 height 22
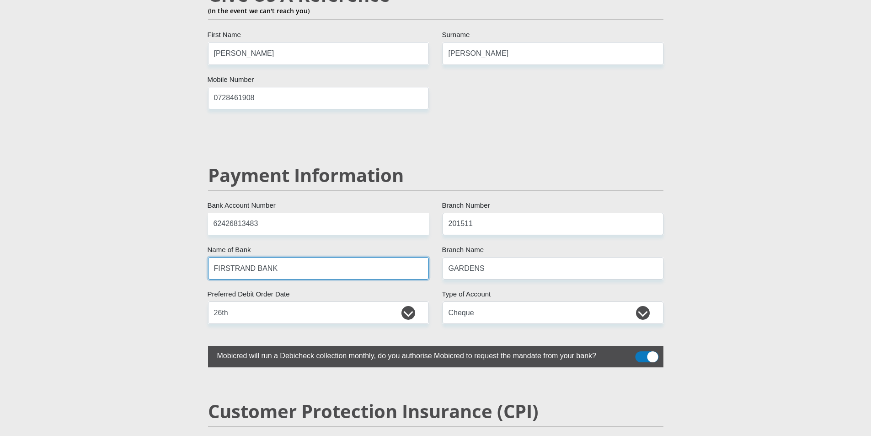
click at [284, 257] on input "FIRSTRAND BANK" at bounding box center [318, 268] width 221 height 22
drag, startPoint x: 331, startPoint y: 246, endPoint x: 208, endPoint y: 251, distance: 123.6
click at [208, 257] on input "FIRSTRAND BANK" at bounding box center [318, 268] width 221 height 22
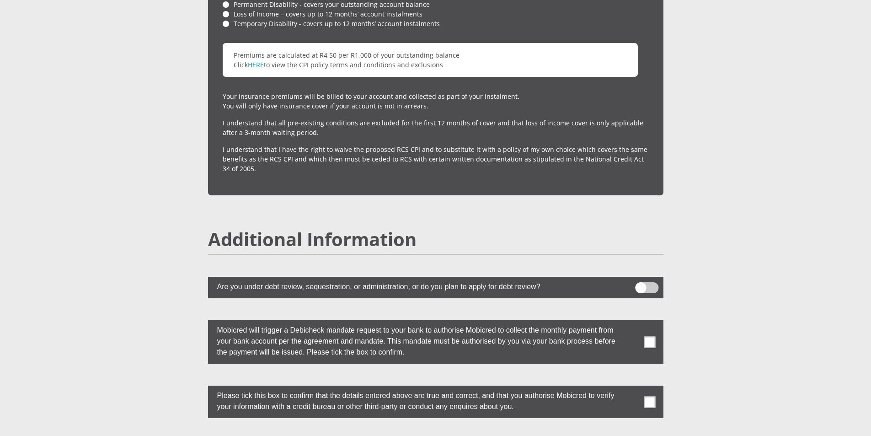
scroll to position [2408, 0]
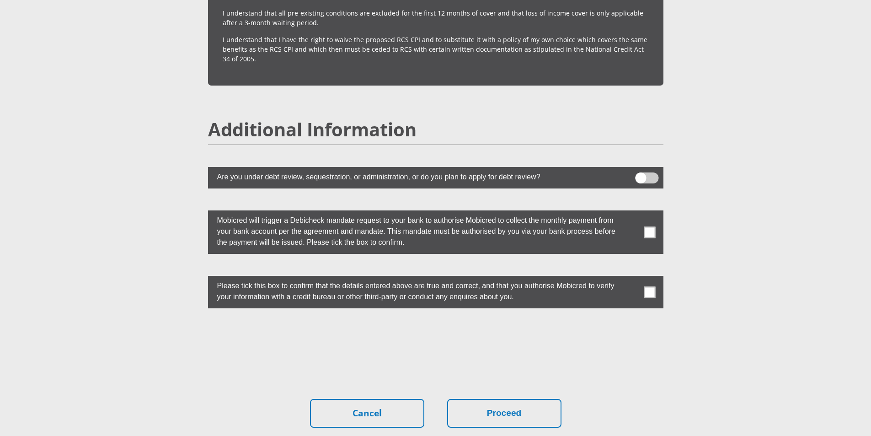
click at [648, 226] on span at bounding box center [649, 231] width 11 height 11
click at [631, 213] on input "checkbox" at bounding box center [631, 213] width 0 height 0
click at [649, 286] on span at bounding box center [649, 291] width 11 height 11
click at [631, 278] on input "checkbox" at bounding box center [631, 278] width 0 height 0
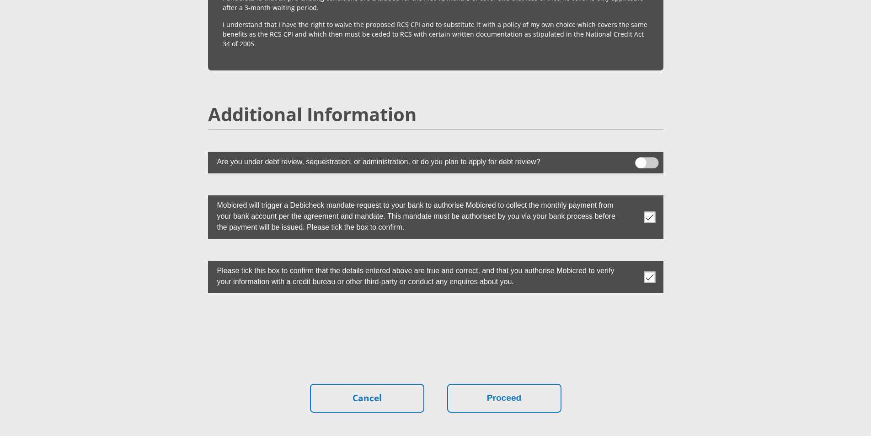
scroll to position [2486, 0]
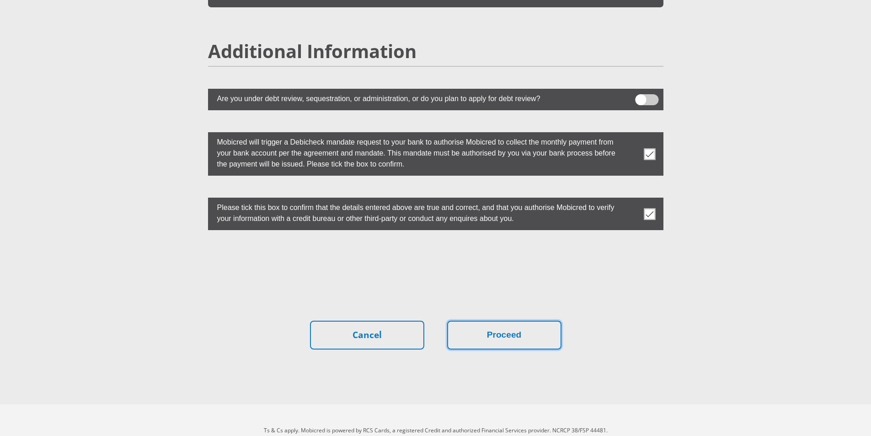
click at [508, 321] on button "Proceed" at bounding box center [504, 335] width 114 height 29
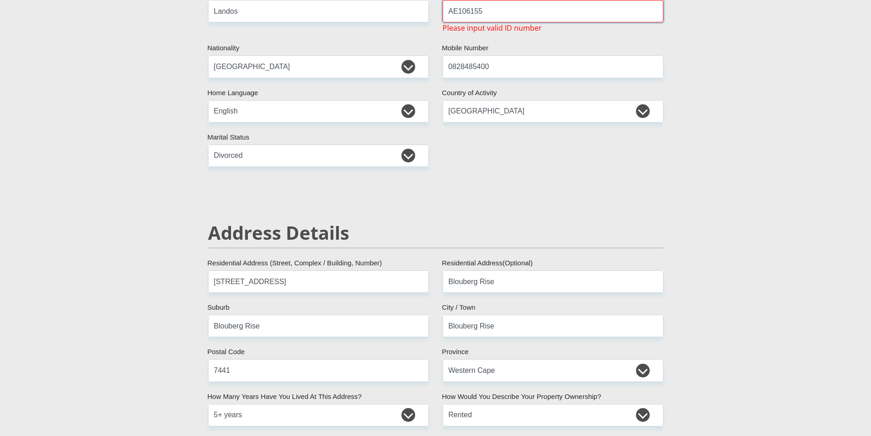
click at [524, 17] on input "AE106155" at bounding box center [553, 11] width 221 height 22
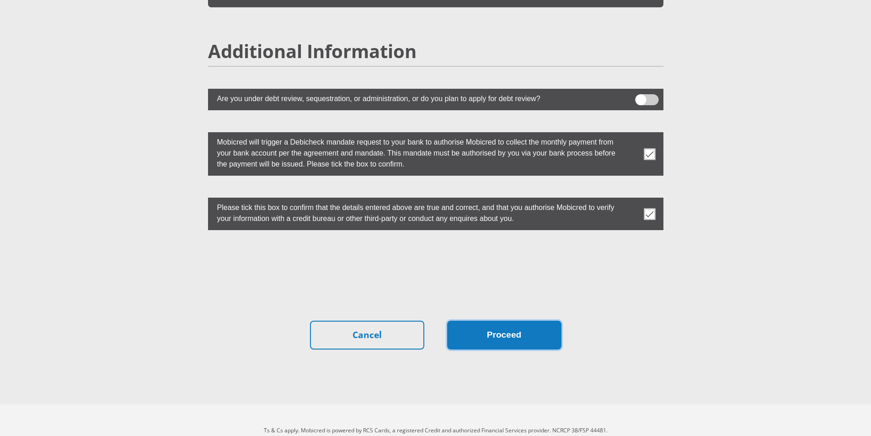
click at [484, 321] on button "Proceed" at bounding box center [504, 335] width 114 height 29
click at [495, 321] on button "Proceed" at bounding box center [504, 335] width 114 height 29
